Goal: Check status: Check status

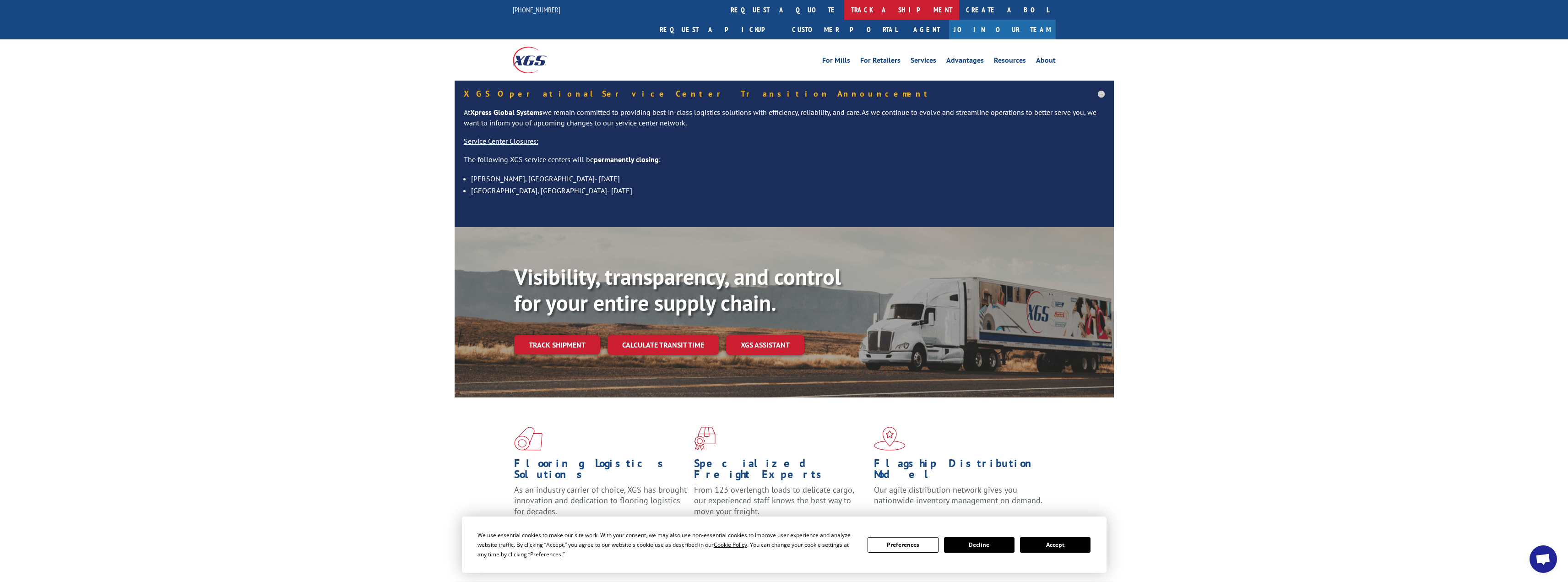
click at [844, 11] on link "track a shipment" at bounding box center [902, 10] width 115 height 20
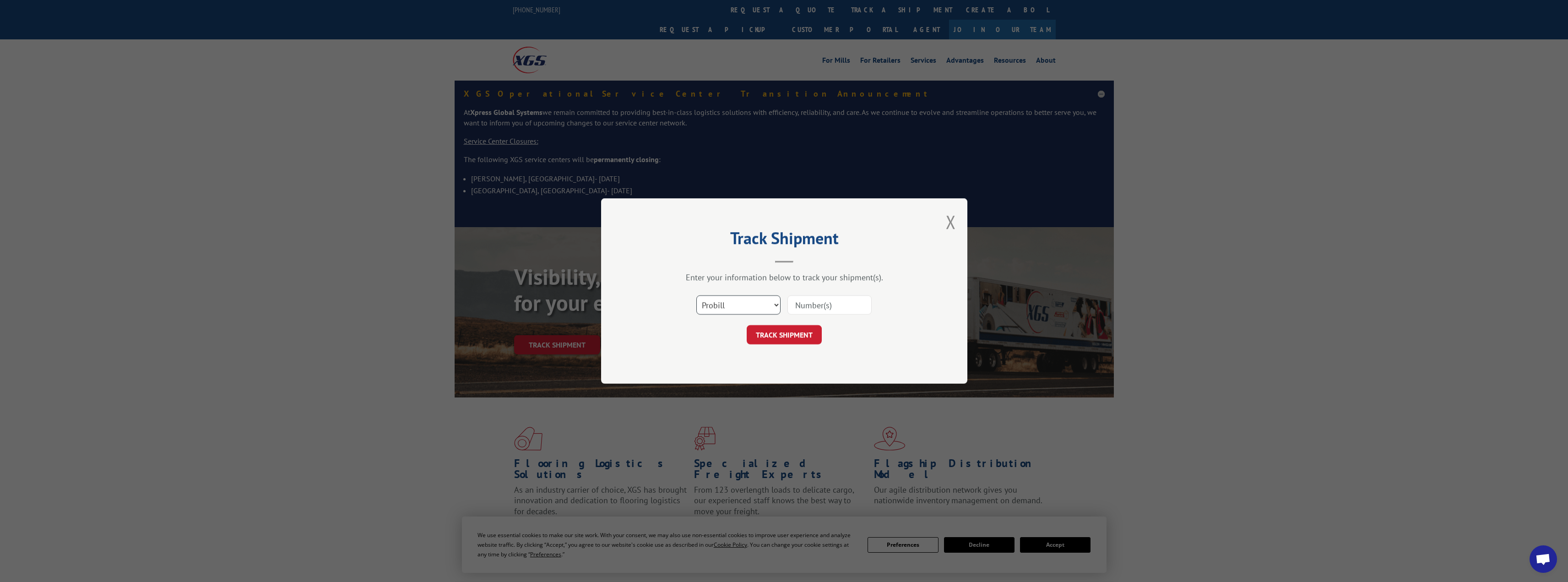
click at [777, 303] on select "Select category... Probill BOL PO" at bounding box center [738, 305] width 84 height 19
click at [696, 296] on select "Select category... Probill BOL PO" at bounding box center [738, 305] width 84 height 19
click at [808, 304] on input at bounding box center [829, 305] width 84 height 19
click at [773, 308] on select "Select category... Probill BOL PO" at bounding box center [738, 305] width 84 height 19
select select "probill"
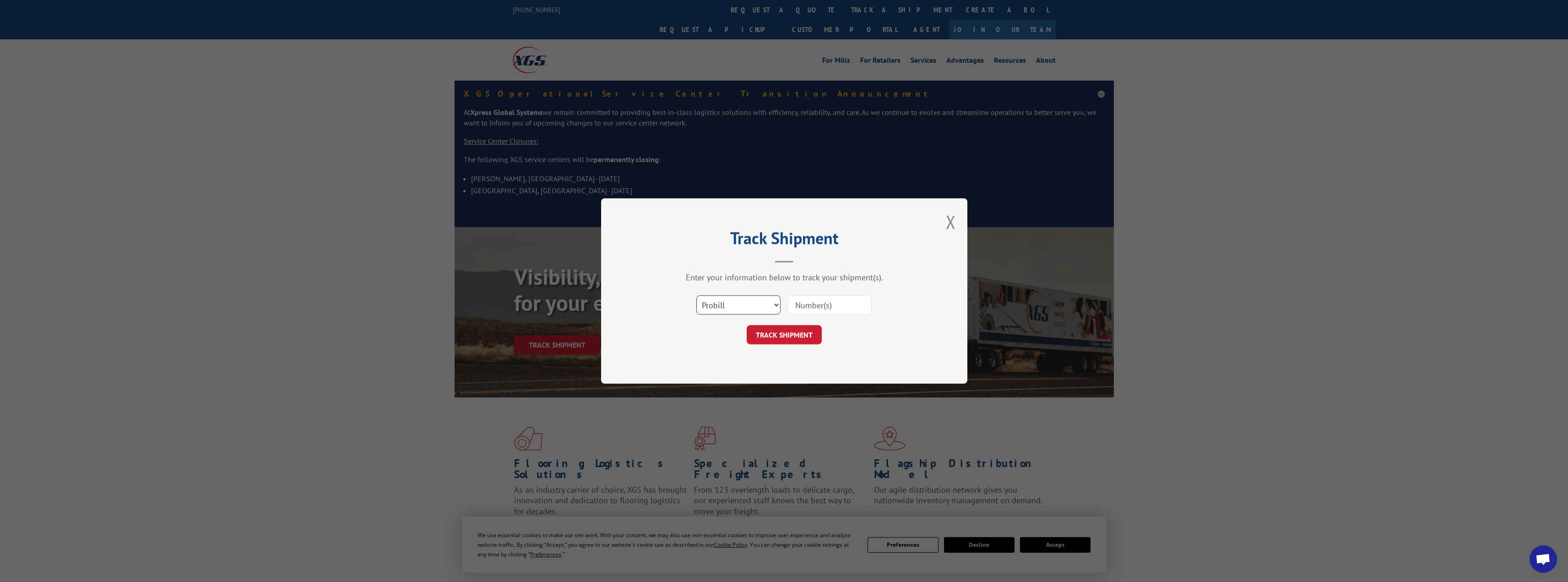
click at [696, 296] on select "Select category... Probill BOL PO" at bounding box center [738, 305] width 84 height 19
click at [806, 307] on input at bounding box center [829, 305] width 84 height 19
type input "16955632"
click at [781, 337] on button "TRACK SHIPMENT" at bounding box center [785, 334] width 75 height 19
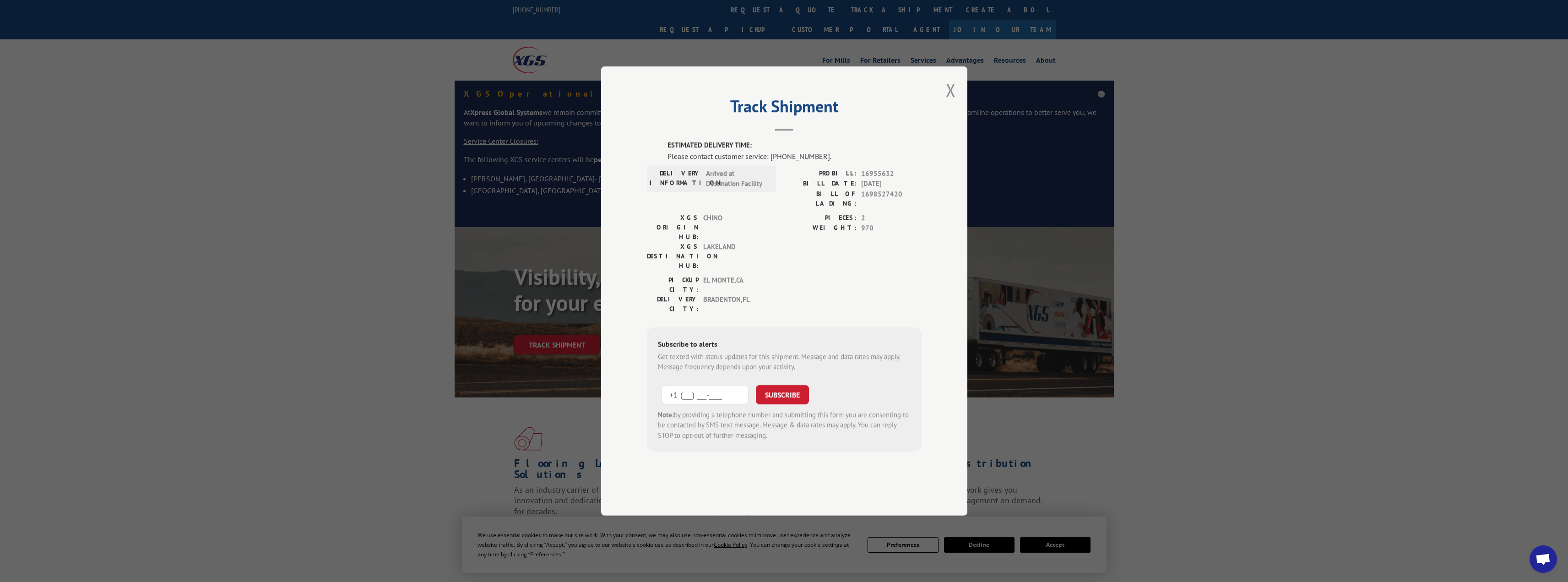
click at [677, 385] on input "+1 (___) ___-____" at bounding box center [706, 394] width 87 height 19
type input "[PHONE_NUMBER]"
click at [780, 385] on button "SUBSCRIBE" at bounding box center [782, 394] width 53 height 19
